Goal: Transaction & Acquisition: Purchase product/service

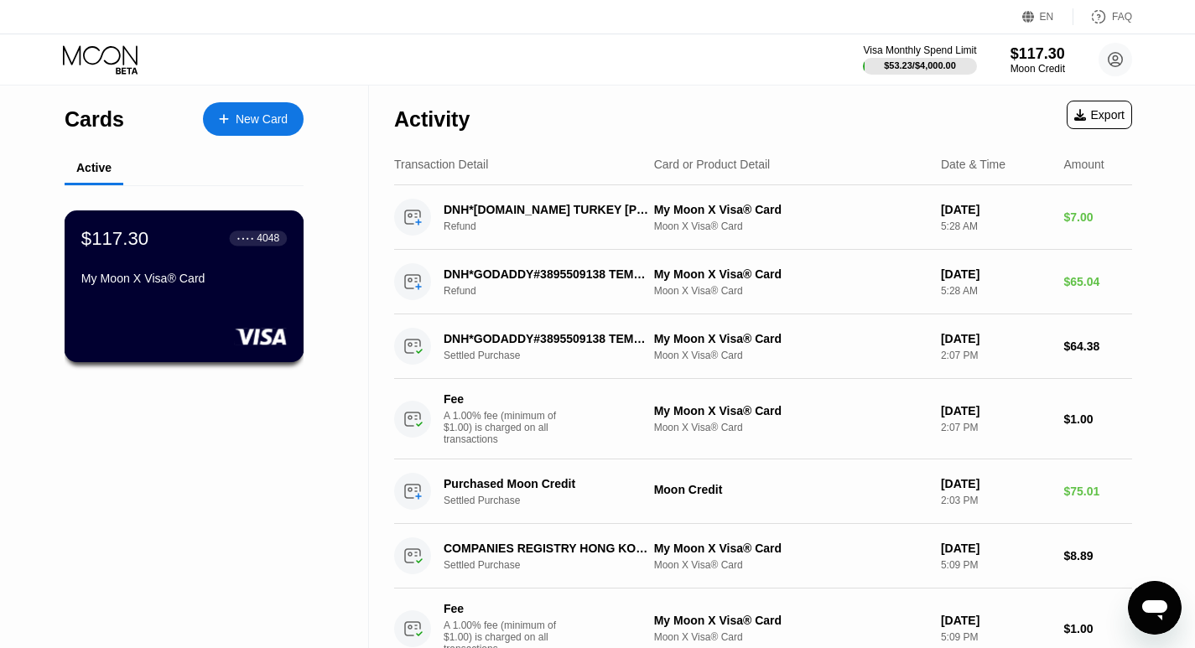
click at [249, 268] on div "$117.30 ● ● ● ● 4048 My Moon X Visa® Card" at bounding box center [184, 259] width 206 height 65
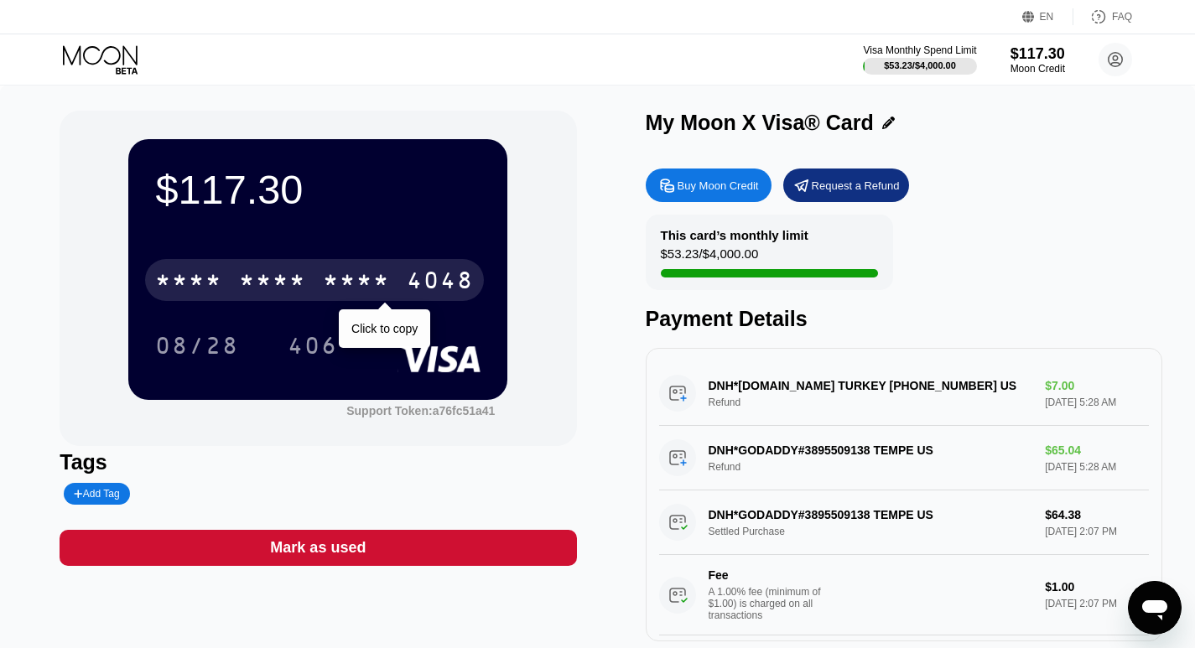
click at [294, 275] on div "* * * *" at bounding box center [272, 282] width 67 height 27
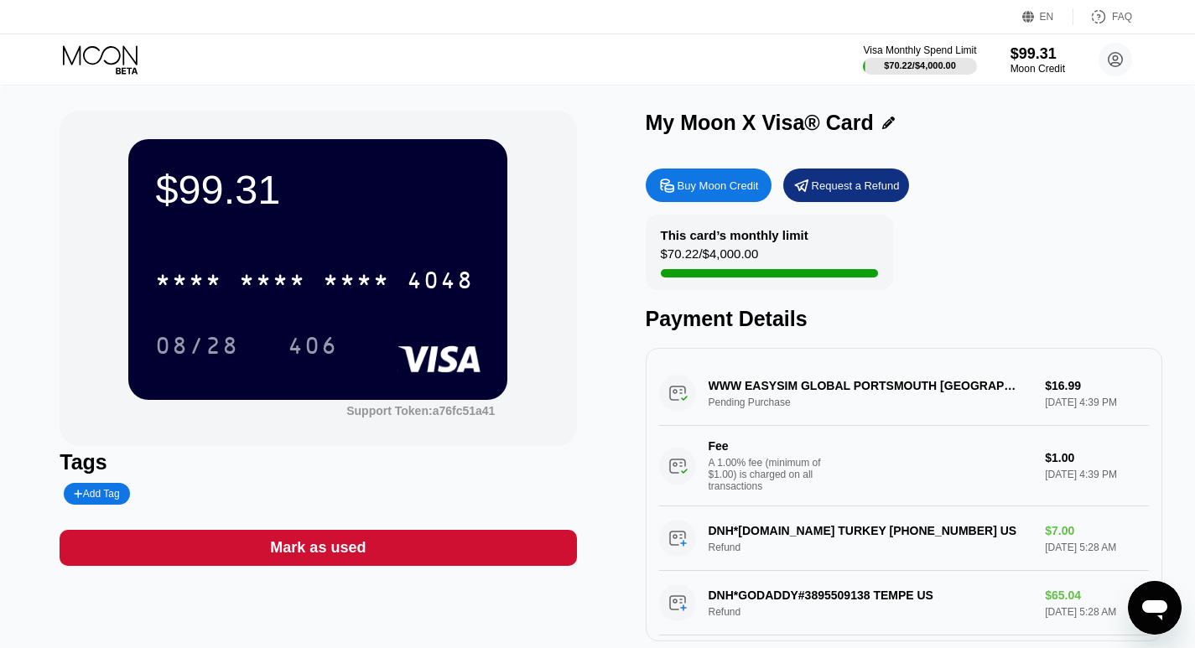
click at [108, 55] on icon at bounding box center [102, 59] width 78 height 29
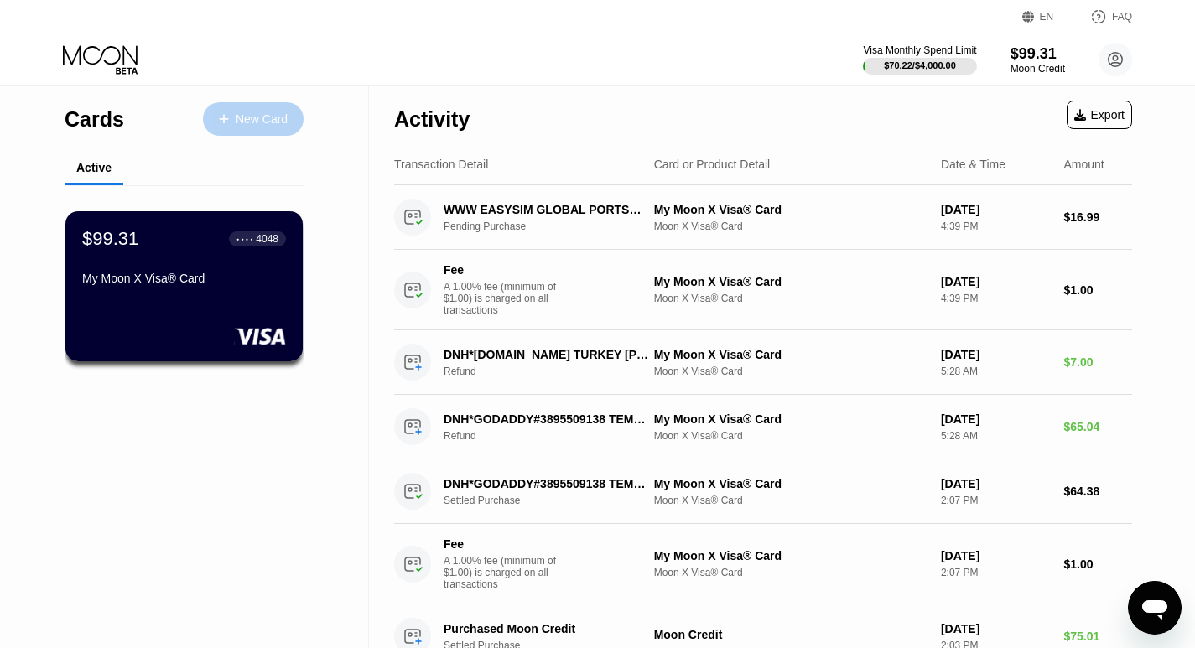
click at [254, 108] on div "New Card" at bounding box center [253, 119] width 101 height 34
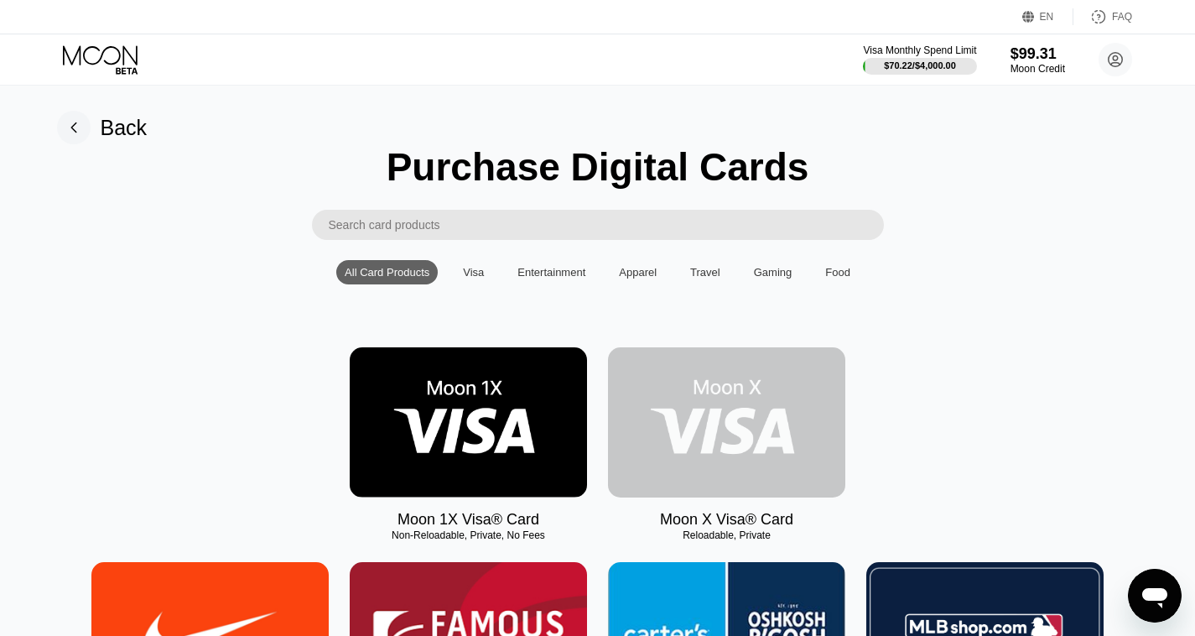
click at [716, 420] on img at bounding box center [726, 422] width 237 height 150
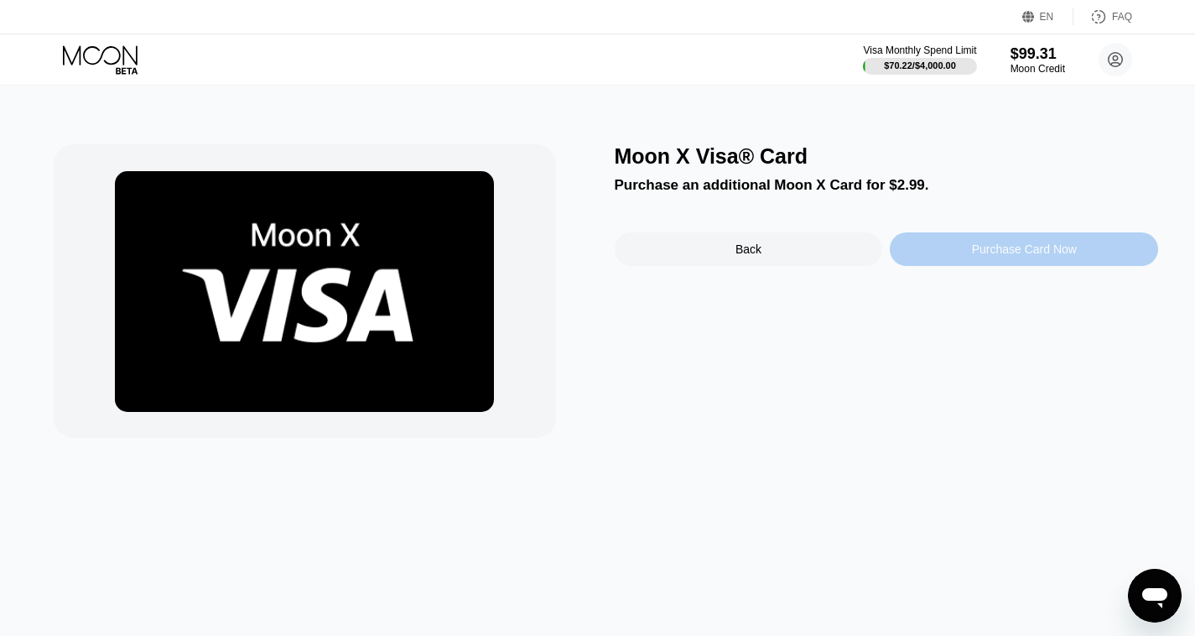
click at [1002, 243] on div "Purchase Card Now" at bounding box center [1024, 249] width 268 height 34
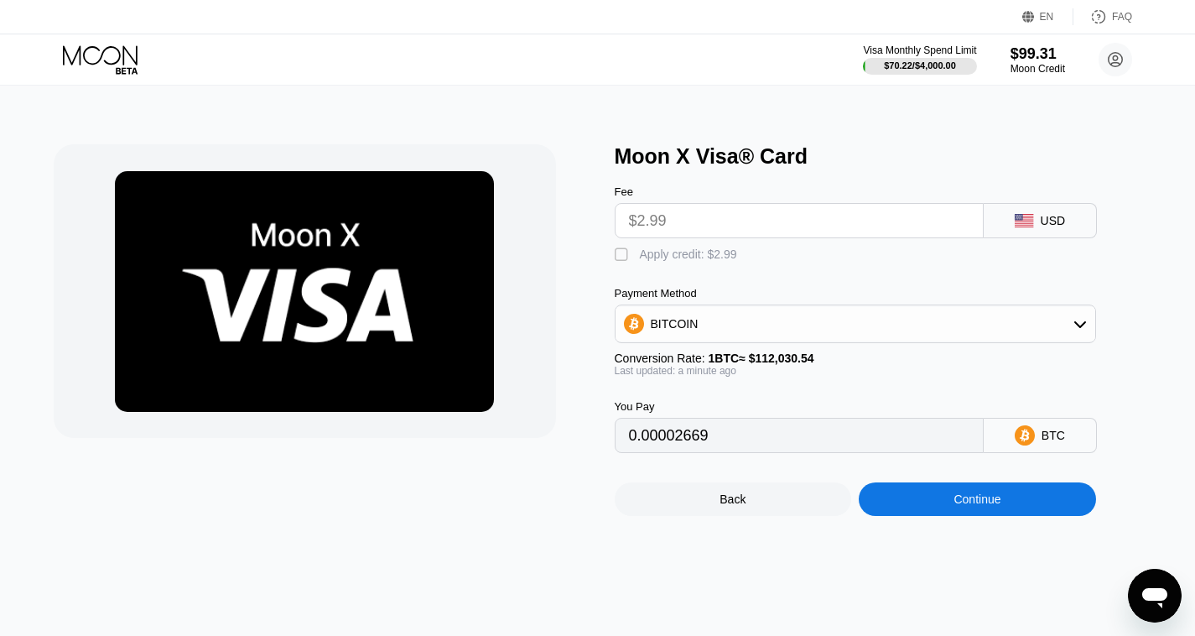
click at [622, 262] on div "" at bounding box center [623, 255] width 17 height 17
type input "0"
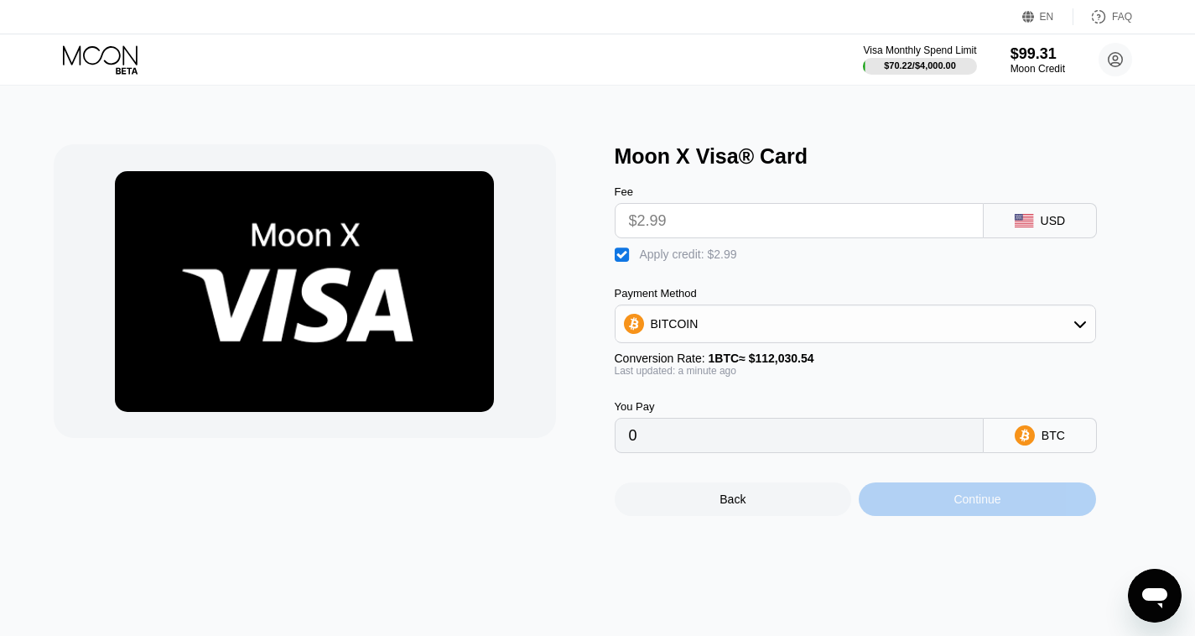
click at [969, 516] on div "Continue" at bounding box center [977, 499] width 237 height 34
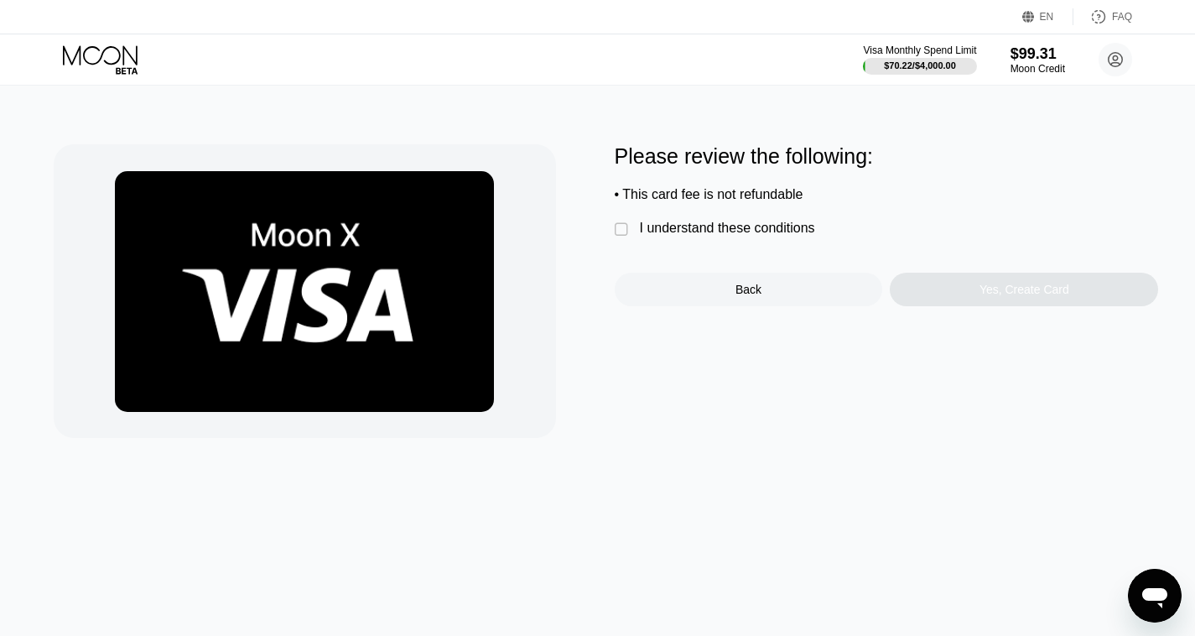
click at [620, 238] on div "" at bounding box center [623, 229] width 17 height 17
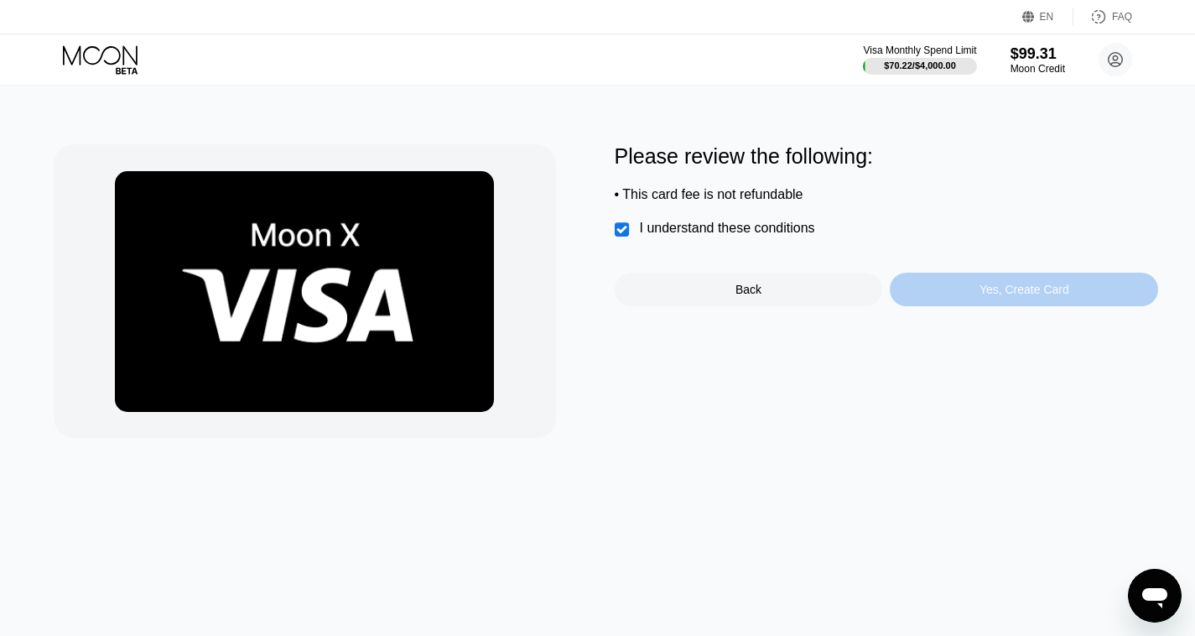
click at [1000, 292] on div "Yes, Create Card" at bounding box center [1025, 289] width 90 height 13
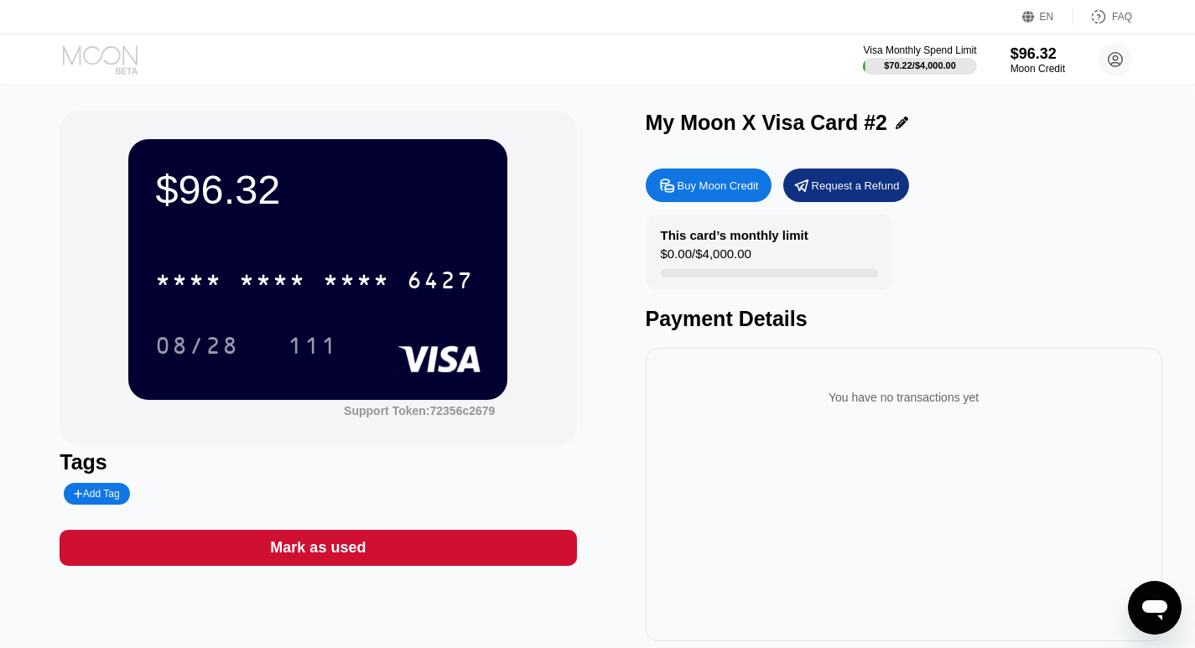
click at [117, 64] on icon at bounding box center [102, 59] width 78 height 29
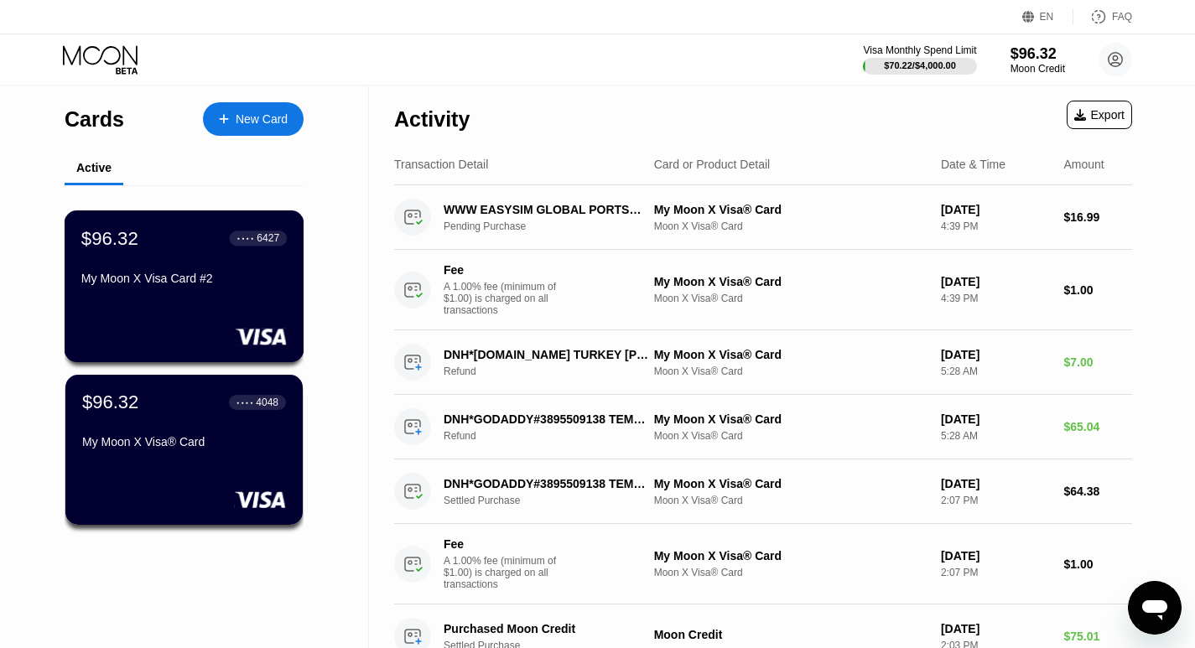
click at [172, 259] on div "$96.32 ● ● ● ● 6427 My Moon X Visa Card #2" at bounding box center [184, 259] width 206 height 65
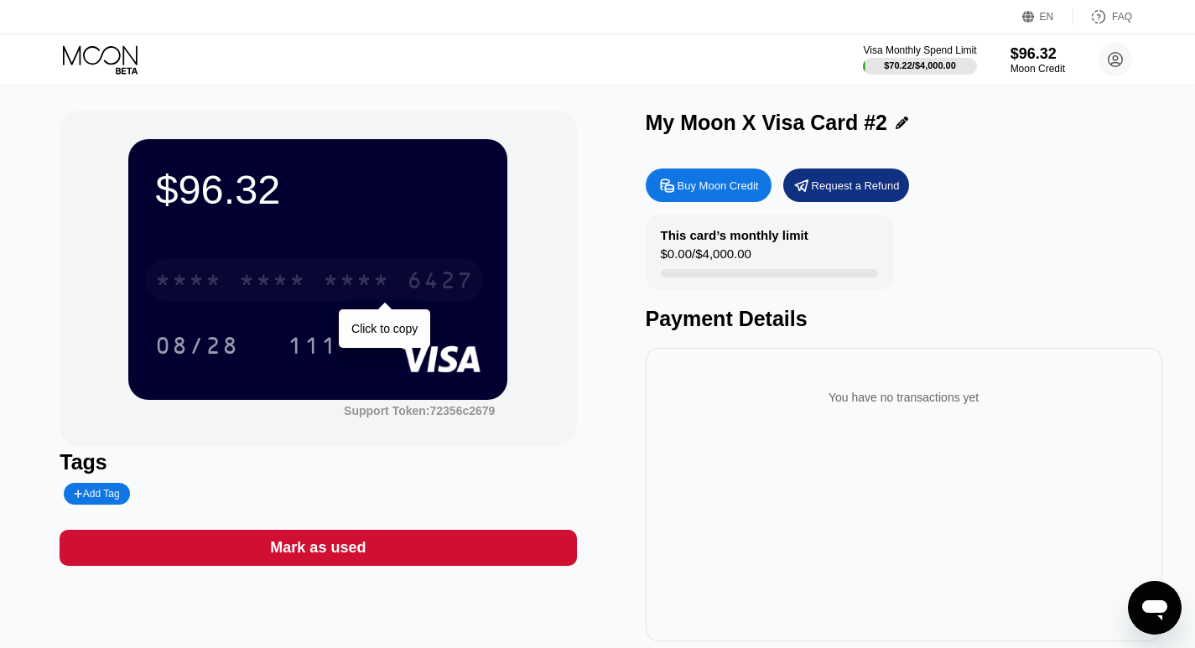
click at [353, 277] on div "* * * *" at bounding box center [356, 282] width 67 height 27
